Goal: Transaction & Acquisition: Purchase product/service

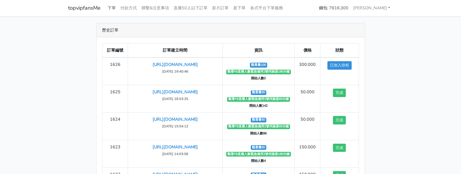
click at [109, 5] on link "下單" at bounding box center [111, 7] width 13 height 11
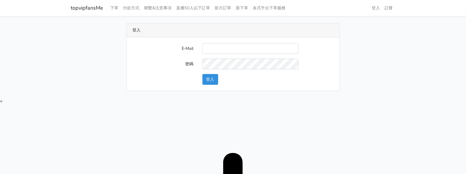
click at [218, 48] on input "E-Mail" at bounding box center [250, 48] width 96 height 11
type input "twtop123@uahoo.com.tw"
click at [209, 77] on button "登入" at bounding box center [210, 79] width 16 height 11
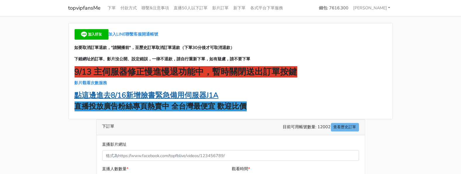
click at [139, 94] on strong "點這邊進去8/16新增臉書緊急備用伺服器J1A" at bounding box center [146, 96] width 144 height 10
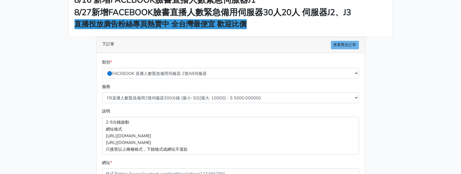
scroll to position [36, 0]
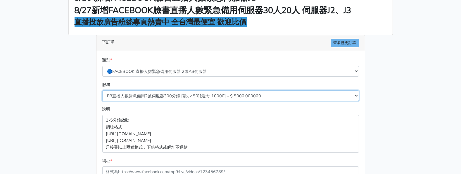
click at [227, 98] on select "FB直播人數緊急備用2號伺服器300分鐘 [最小: 50][最大: 10000] - $ 5000.000000 FB直播人數緊急備用2號伺服器60分鐘 [最…" at bounding box center [230, 96] width 256 height 11
select select "573"
click at [102, 91] on select "FB直播人數緊急備用2號伺服器300分鐘 [最小: 50][最大: 10000] - $ 5000.000000 FB直播人數緊急備用2號伺服器60分鐘 [最…" at bounding box center [230, 96] width 256 height 11
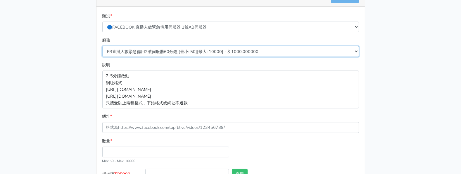
scroll to position [110, 0]
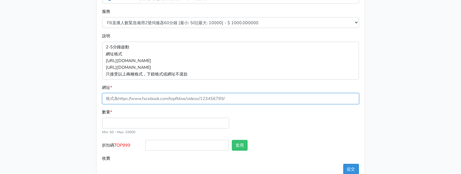
click at [164, 94] on input "網址 *" at bounding box center [230, 98] width 256 height 11
click at [166, 94] on input "網址 *" at bounding box center [230, 98] width 256 height 11
paste input "[URL][DOMAIN_NAME]"
type input "[URL][DOMAIN_NAME]"
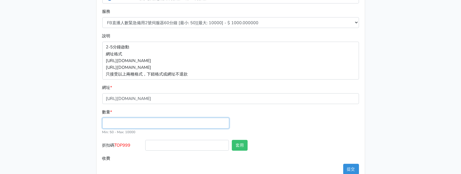
click at [149, 126] on input "數量 *" at bounding box center [165, 123] width 127 height 11
type input "100"
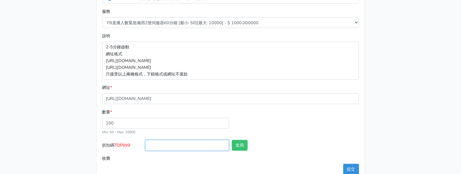
type input "100.000"
click at [192, 149] on input "折扣碼 TOP999" at bounding box center [187, 145] width 84 height 11
click at [373, 26] on div "8/16 新增FACEBOOK臉書直播人數緊急伺服器J1 8/27新增FACEBOOK臉書直播人數緊急備用伺服器30人20人 伺服器J2、J3 直播投放廣告粉…" at bounding box center [230, 47] width 333 height 267
click at [349, 166] on button "提交" at bounding box center [351, 169] width 16 height 11
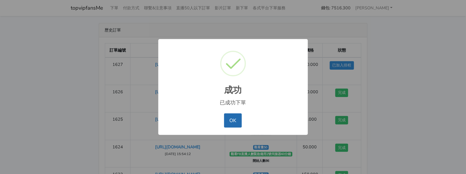
click at [236, 116] on button "OK" at bounding box center [233, 121] width 18 height 14
